Goal: Consume media (video, audio): Consume media (video, audio)

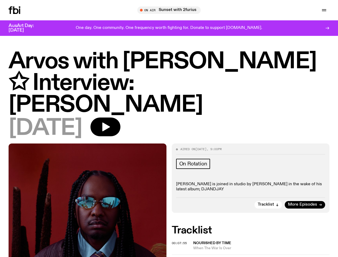
click at [0, 0] on icon "button" at bounding box center [0, 0] width 0 height 0
click at [171, 10] on input "text" at bounding box center [173, 10] width 130 height 5
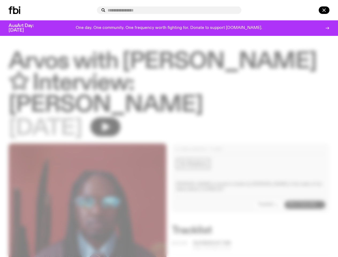
click at [242, 10] on div at bounding box center [169, 9] width 145 height 7
click at [312, 10] on div at bounding box center [317, 9] width 26 height 7
click at [123, 111] on div at bounding box center [169, 128] width 338 height 257
click at [269, 188] on div at bounding box center [169, 128] width 338 height 257
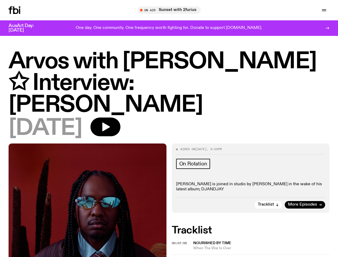
click at [180, 226] on div at bounding box center [169, 128] width 338 height 257
click at [262, 246] on span "When The War Is Over" at bounding box center [261, 248] width 137 height 5
click at [180, 257] on span "00:11:10" at bounding box center [179, 260] width 15 height 4
click at [335, 254] on div at bounding box center [335, 254] width 0 height 0
